Goal: Navigation & Orientation: Find specific page/section

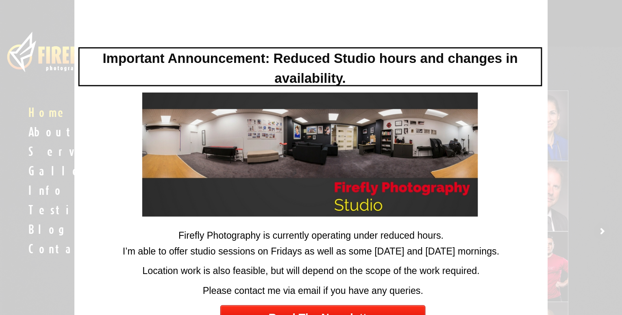
click at [52, 151] on div at bounding box center [311, 157] width 622 height 315
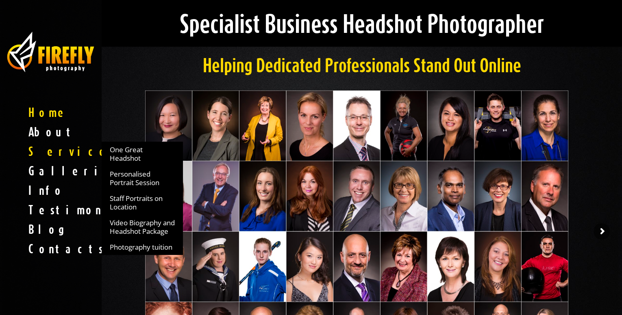
click at [49, 152] on span "Services" at bounding box center [51, 152] width 102 height 20
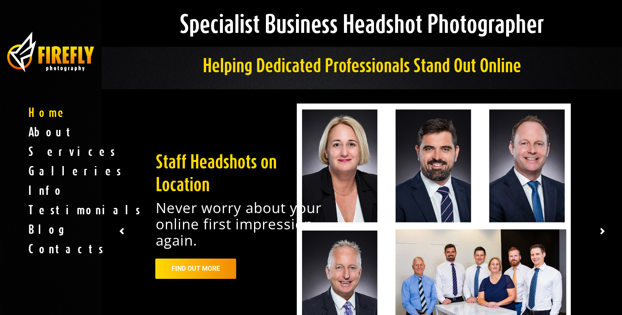
click at [46, 122] on span "Home" at bounding box center [51, 113] width 102 height 20
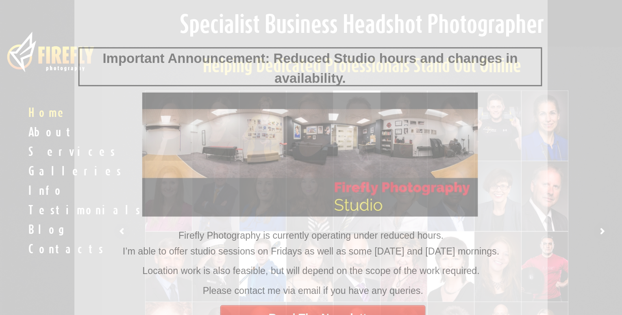
click at [48, 154] on div at bounding box center [311, 157] width 622 height 315
